Goal: Transaction & Acquisition: Purchase product/service

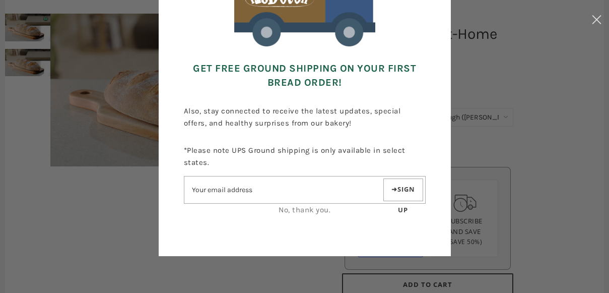
scroll to position [150, 0]
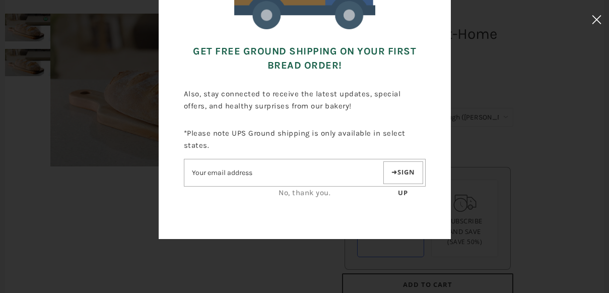
click at [598, 19] on icon at bounding box center [597, 19] width 10 height 9
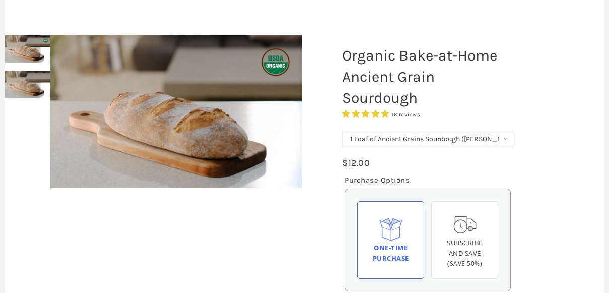
scroll to position [0, 0]
